Goal: Complete application form

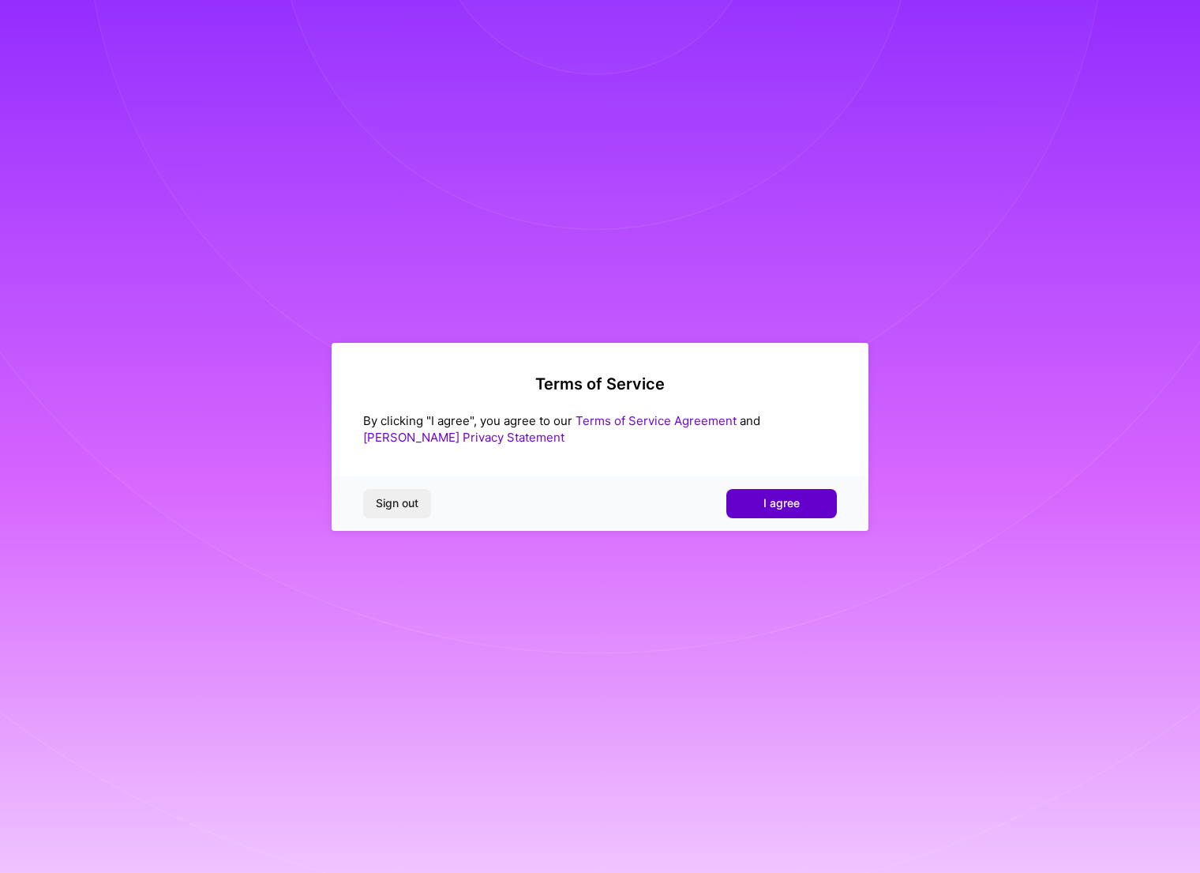
click at [793, 501] on span "I agree" at bounding box center [782, 503] width 36 height 16
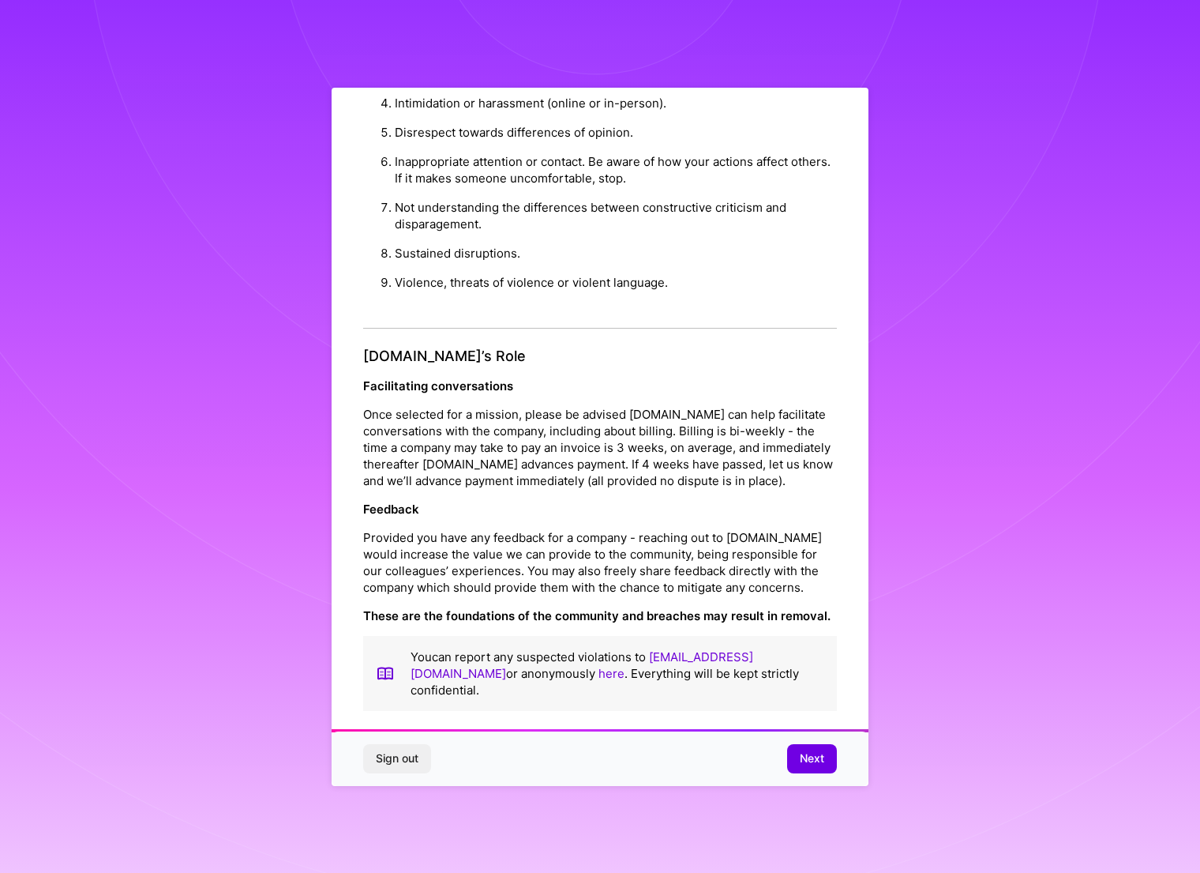
scroll to position [32, 0]
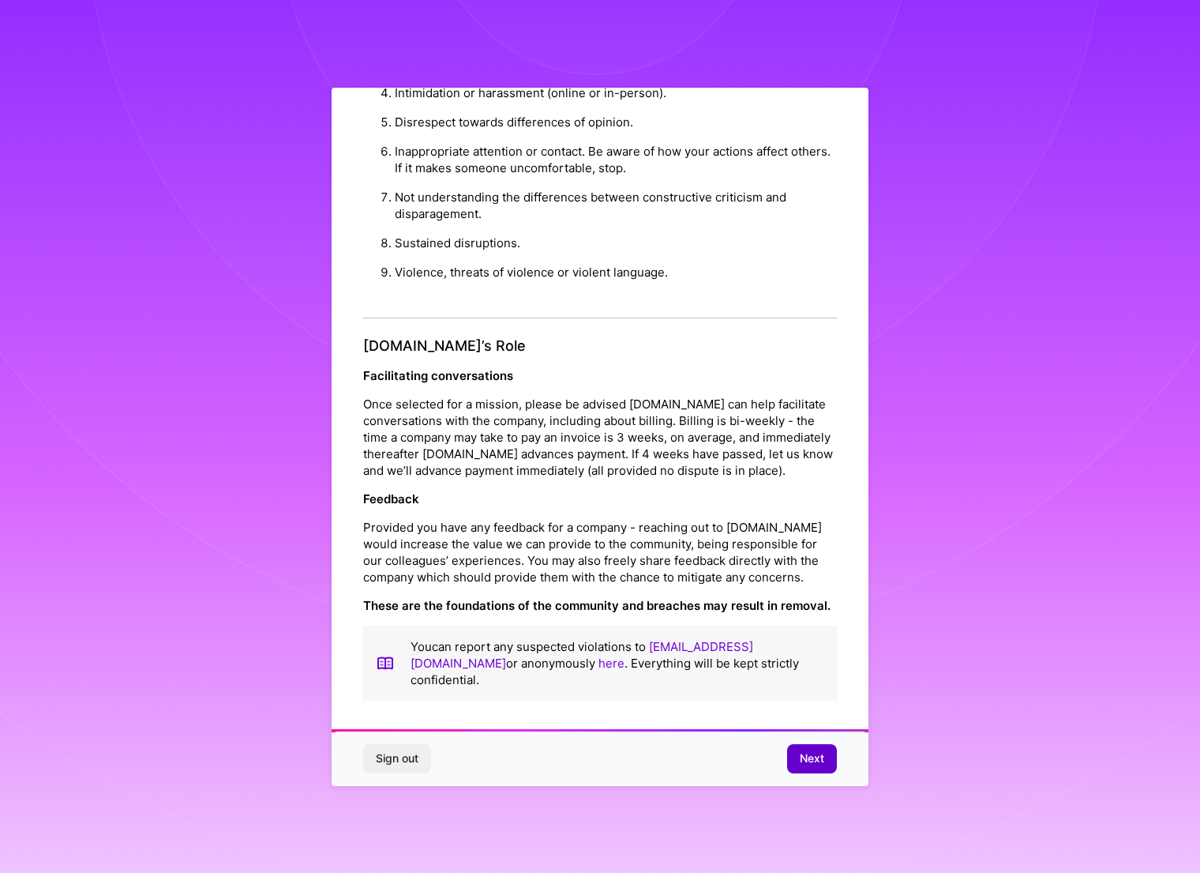
click at [818, 763] on span "Next" at bounding box center [812, 758] width 24 height 16
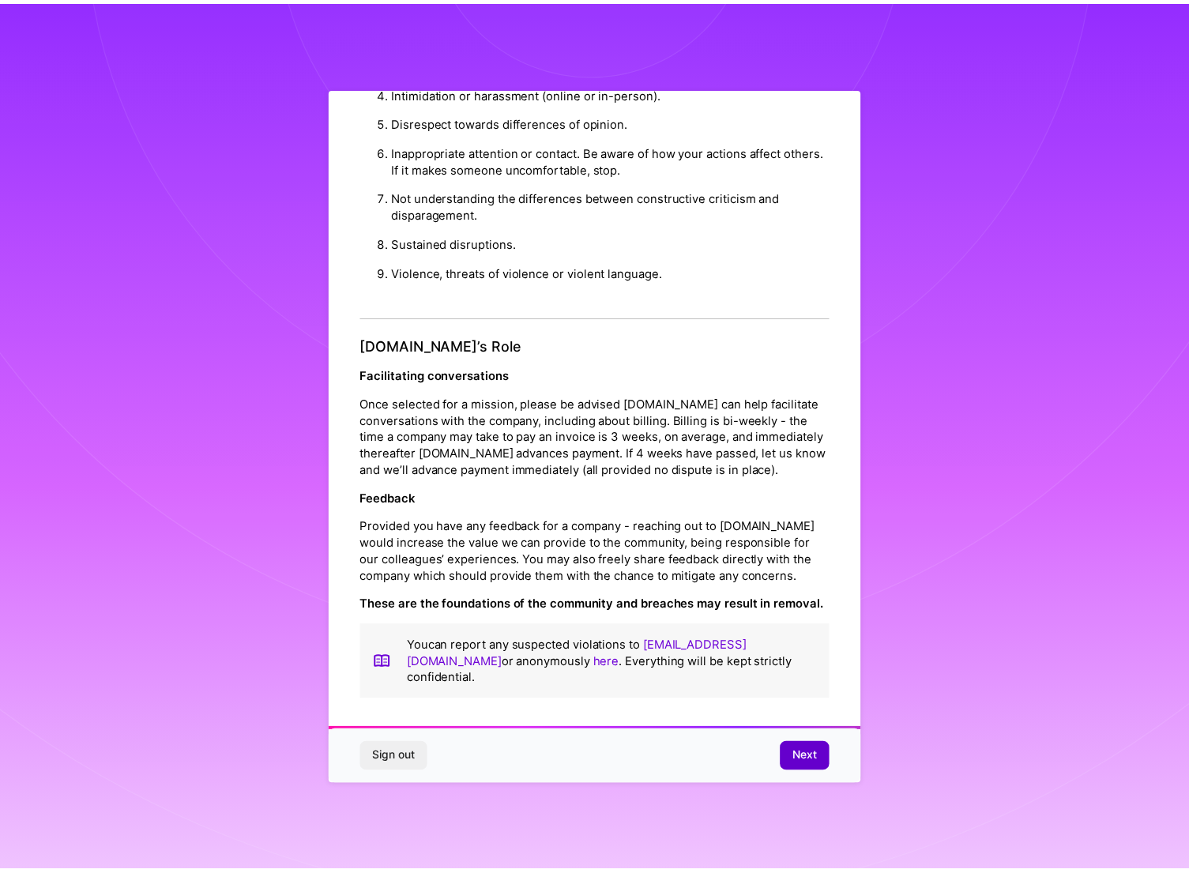
scroll to position [0, 0]
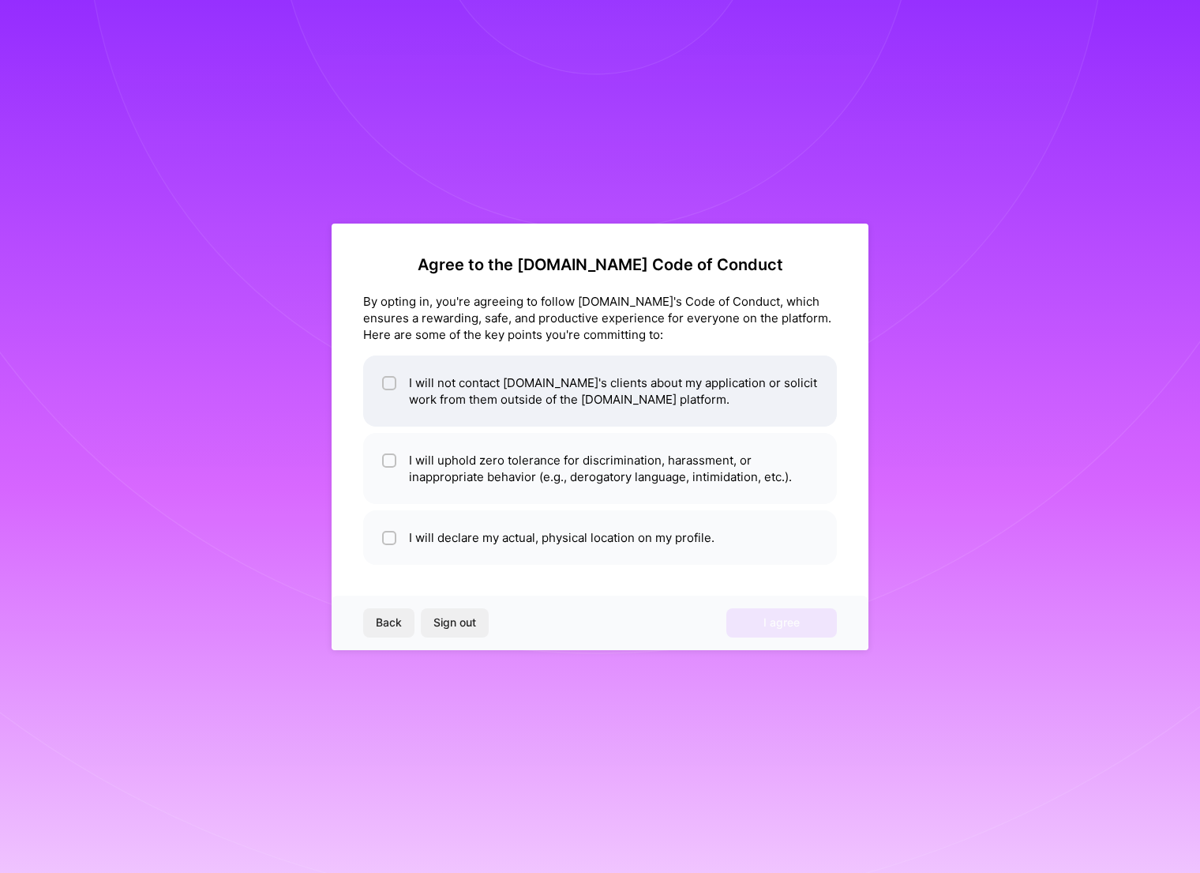
click at [389, 383] on input "checkbox" at bounding box center [390, 383] width 11 height 11
checkbox input "true"
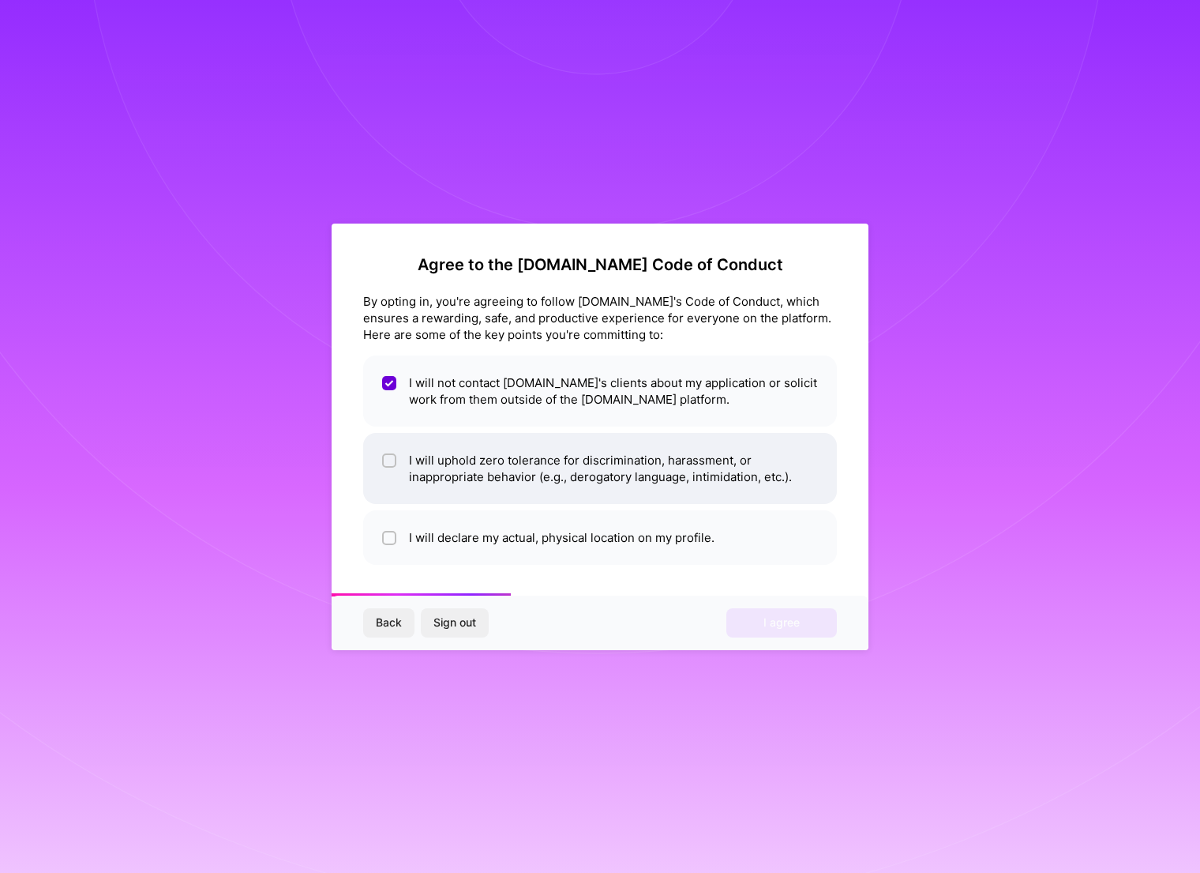
click at [393, 457] on input "checkbox" at bounding box center [390, 461] width 11 height 11
checkbox input "true"
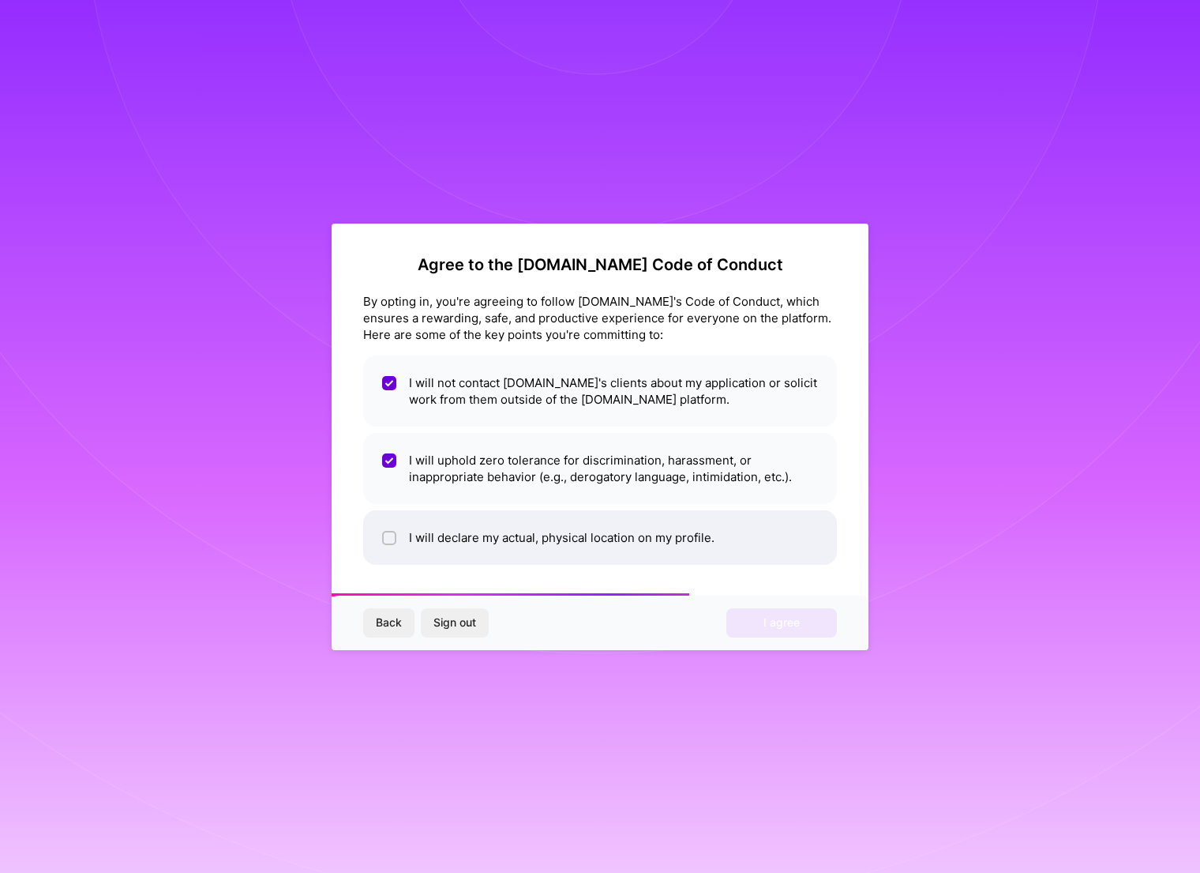
click at [390, 535] on input "checkbox" at bounding box center [390, 538] width 11 height 11
checkbox input "true"
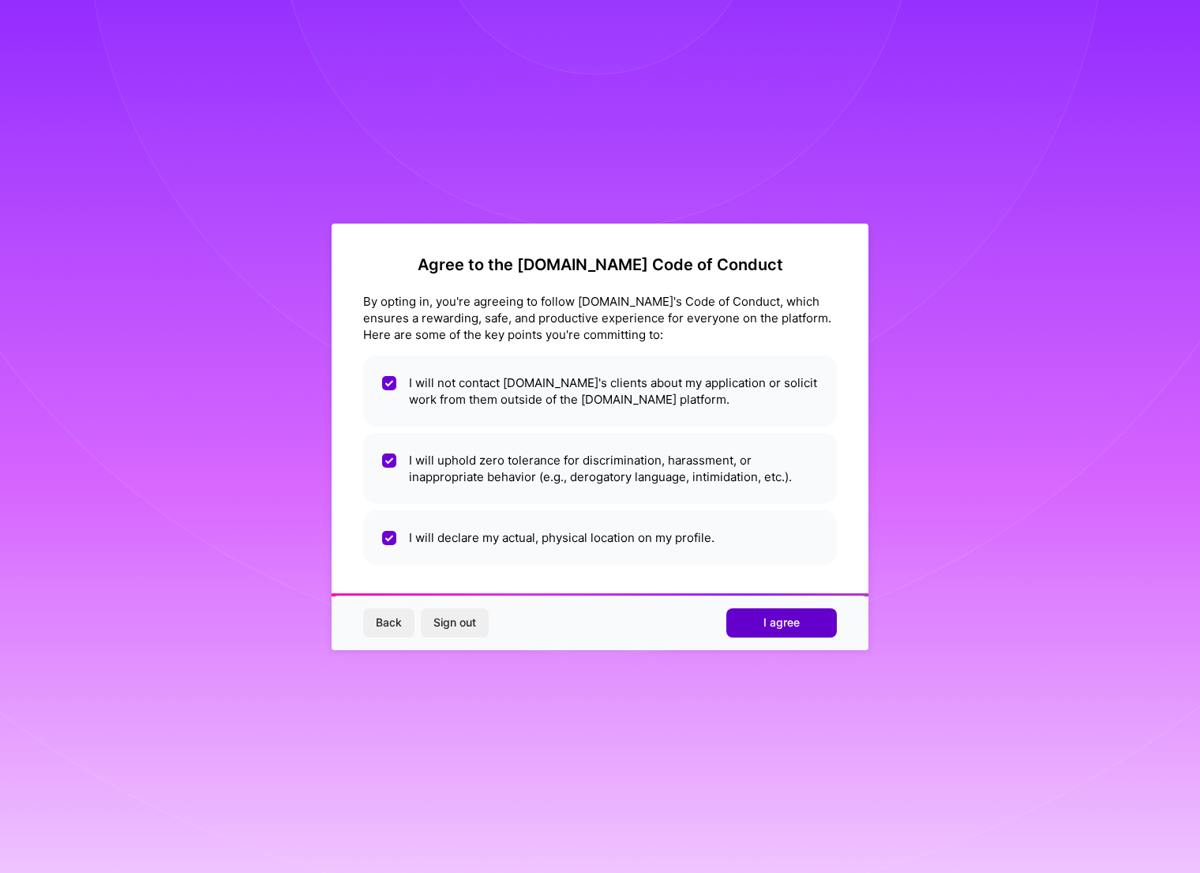
click at [798, 628] on span "I agree" at bounding box center [782, 622] width 36 height 16
